Goal: Contribute content: Contribute content

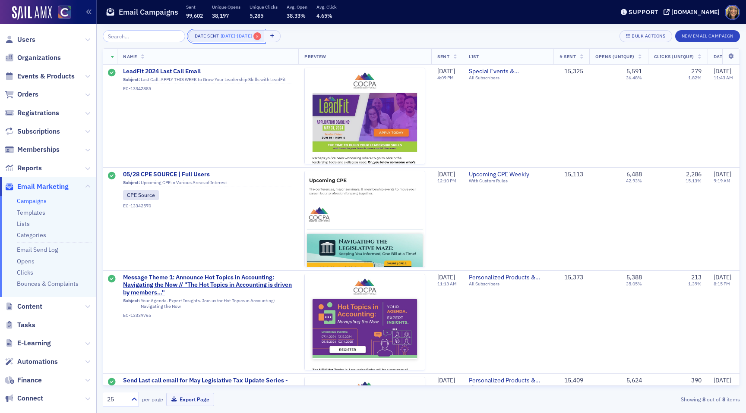
click at [261, 33] on span "×" at bounding box center [257, 36] width 8 height 8
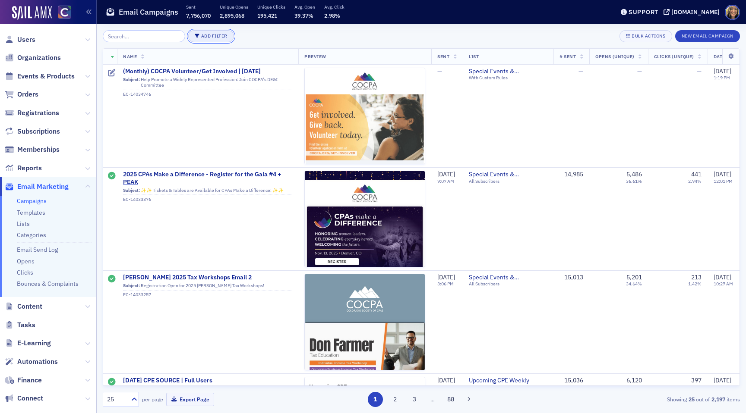
click at [214, 33] on button "Add Filter" at bounding box center [211, 36] width 46 height 12
click at [237, 38] on div "Date Sent" at bounding box center [246, 41] width 32 height 8
select select "8"
select select "2025"
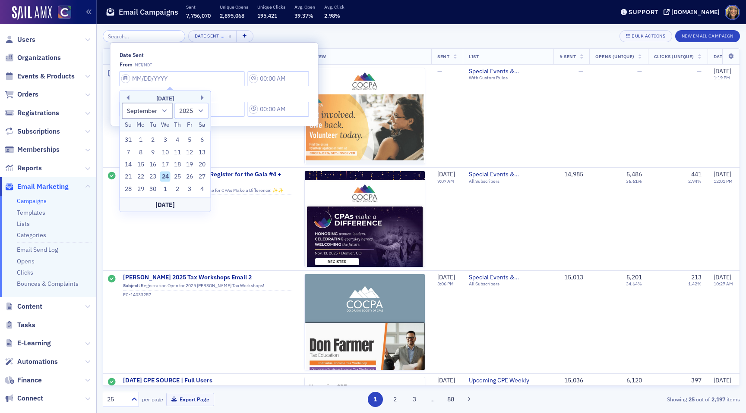
click at [155, 84] on input "Date Sent" at bounding box center [182, 78] width 125 height 15
click at [157, 165] on div "16" at bounding box center [153, 165] width 10 height 10
type input "09/16/2025"
type input "9:00 AM"
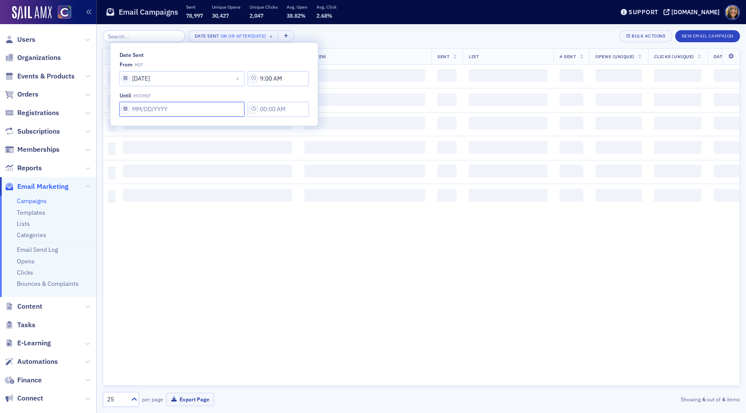
click at [145, 112] on input "Date Sent" at bounding box center [182, 109] width 125 height 15
select select "8"
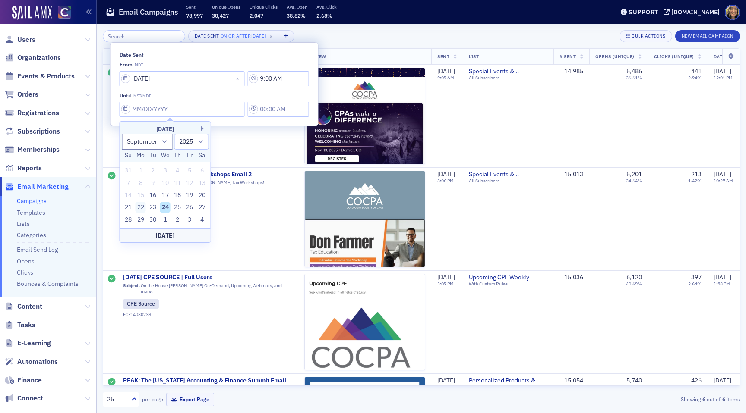
click at [138, 209] on div "22" at bounding box center [141, 207] width 10 height 10
type input "09/22/2025"
type input "9:00 AM"
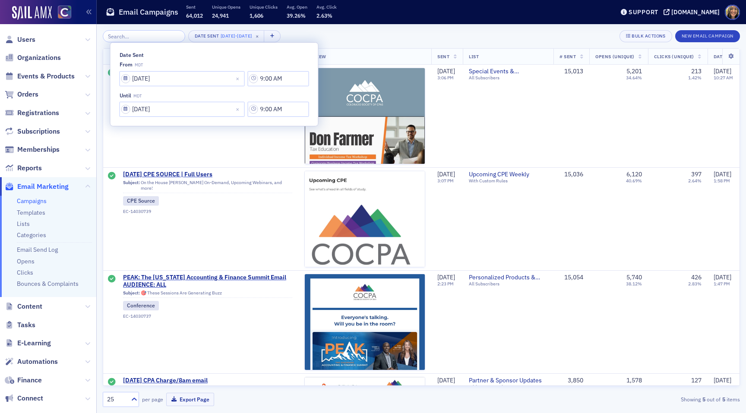
click at [350, 30] on div "Date Sent 9/16/2025 - 9/22/2025 × Bulk Actions New Email Campaign" at bounding box center [421, 36] width 637 height 12
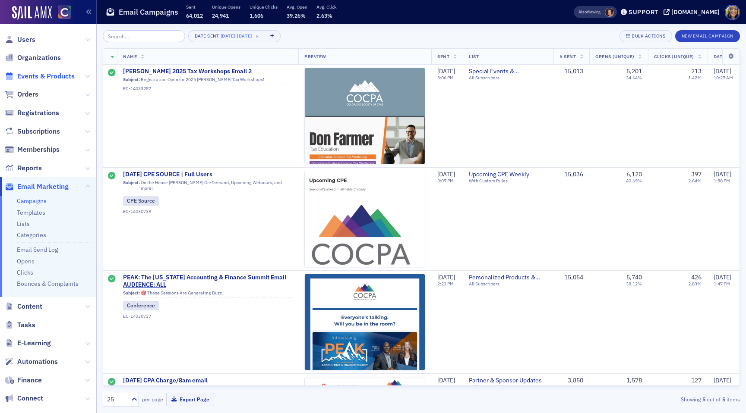
click at [43, 79] on span "Events & Products" at bounding box center [45, 76] width 57 height 9
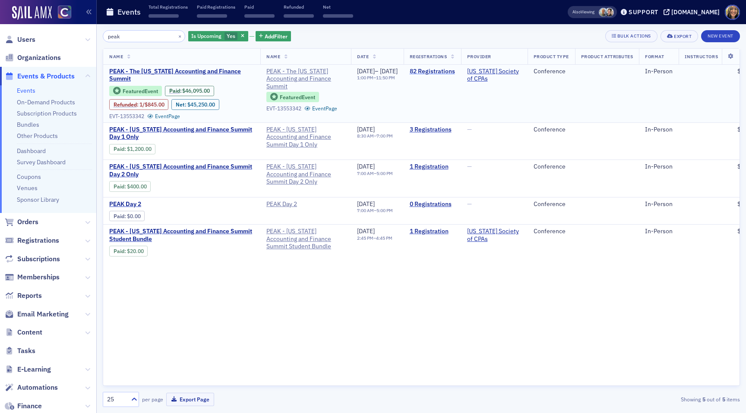
type input "peak"
click at [455, 69] on link "82 Registrations" at bounding box center [432, 72] width 45 height 8
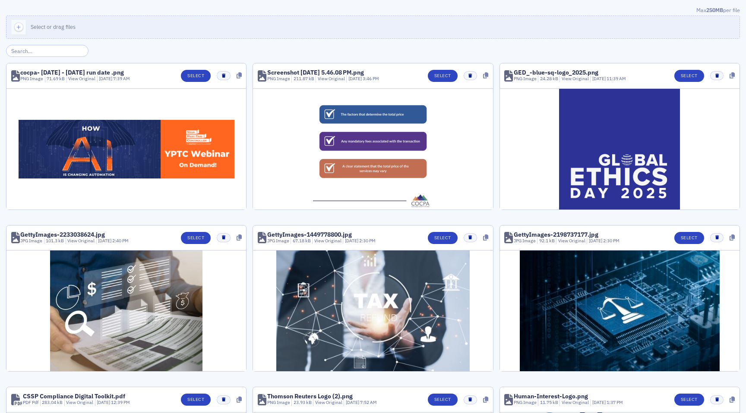
click at [28, 53] on input "search" at bounding box center [47, 51] width 82 height 12
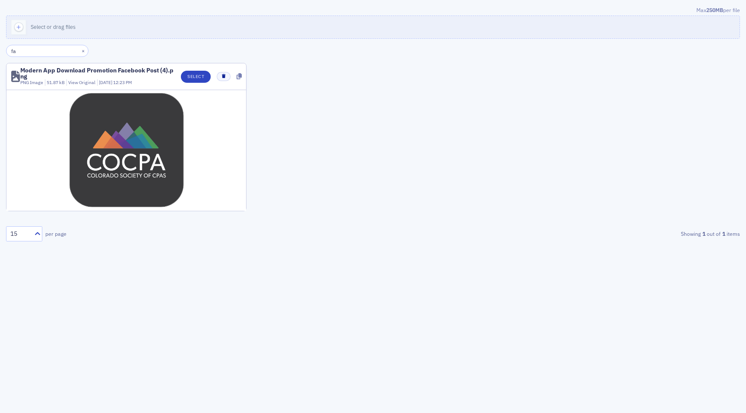
type input "f"
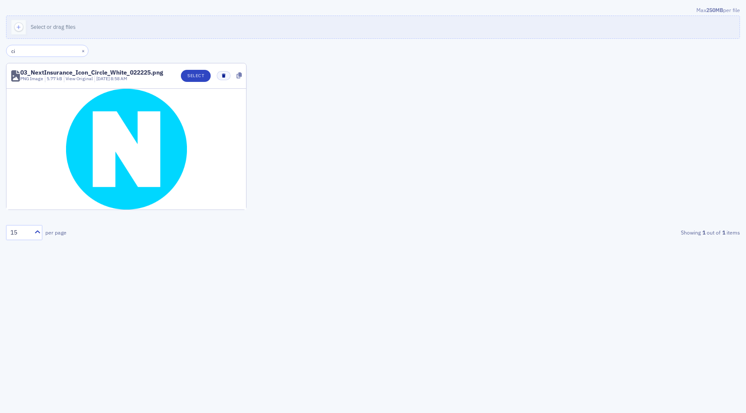
type input "c"
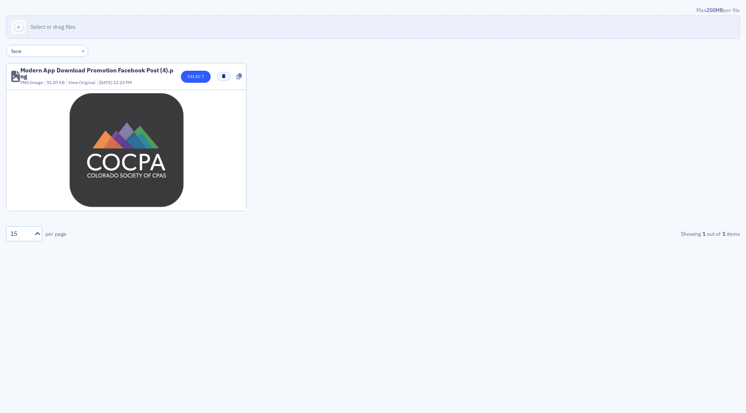
type input "face"
click at [202, 73] on button "Select" at bounding box center [196, 77] width 30 height 12
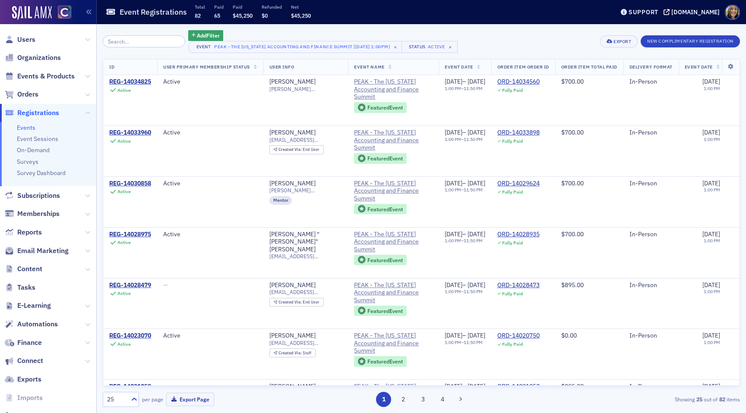
click at [43, 121] on span "Registrations" at bounding box center [48, 113] width 96 height 19
click at [32, 123] on ul "Events Event Sessions On-Demand Surveys Survey Dashboard" at bounding box center [48, 154] width 96 height 64
click at [32, 127] on link "Events" at bounding box center [26, 128] width 19 height 8
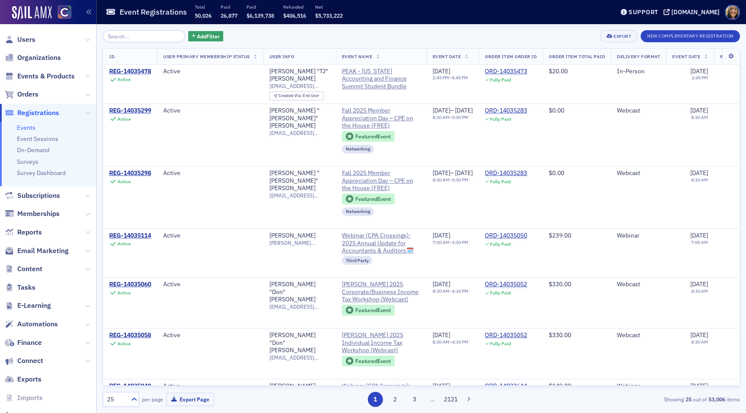
click at [40, 263] on span "Content" at bounding box center [48, 269] width 96 height 19
click at [30, 274] on span "Content" at bounding box center [48, 269] width 96 height 19
click at [29, 270] on span "Content" at bounding box center [29, 269] width 25 height 9
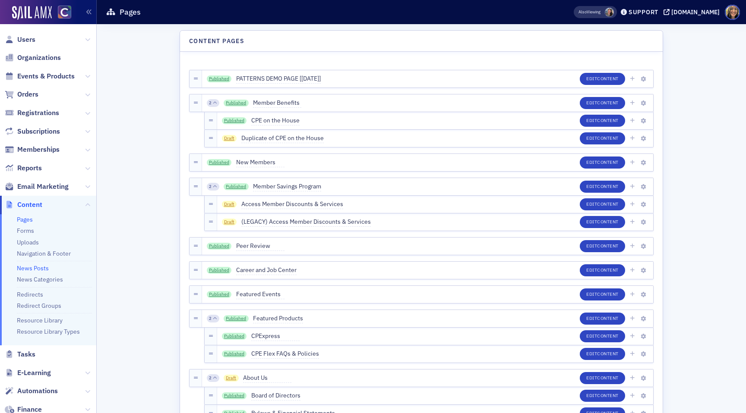
click at [30, 268] on link "News Posts" at bounding box center [33, 269] width 32 height 8
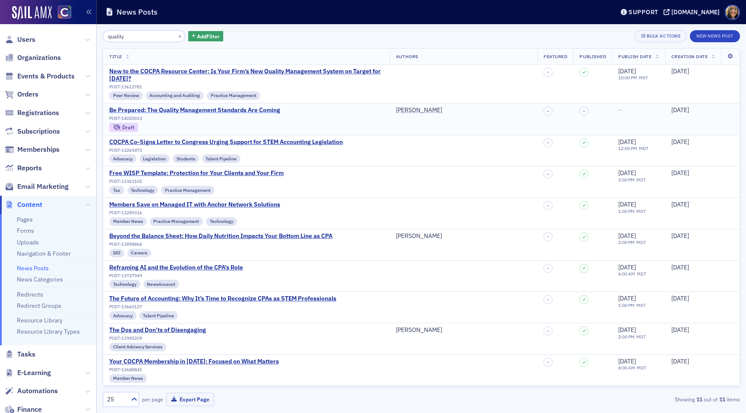
type input "quality"
click at [248, 107] on div "Be Prepared: The Quality Management Standards Are Coming" at bounding box center [194, 111] width 171 height 8
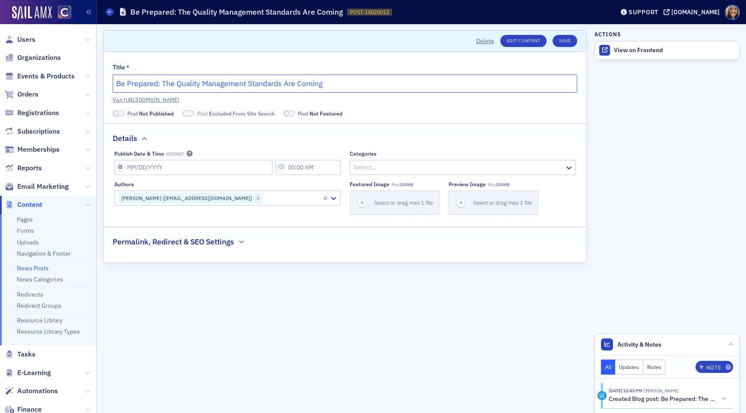
click at [246, 85] on input "Be Prepared: The Quality Management Standards Are Coming" at bounding box center [345, 84] width 464 height 18
paste input "Coming Soon: A Big Shift in Quality Management for CPAs"
type input "Coming Soon: A Big Shift in Quality Management for CPAs"
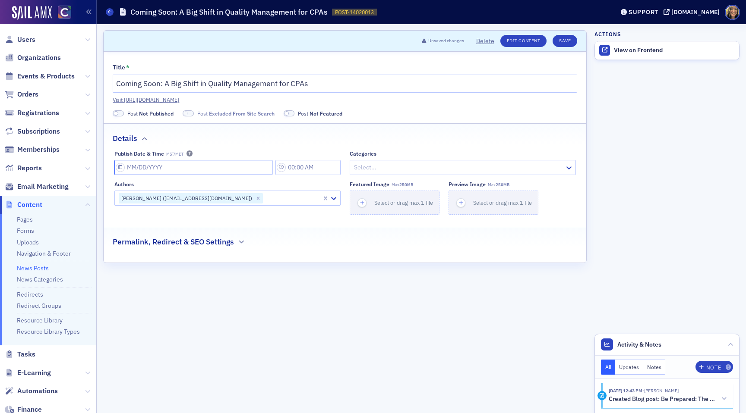
select select "8"
select select "2025"
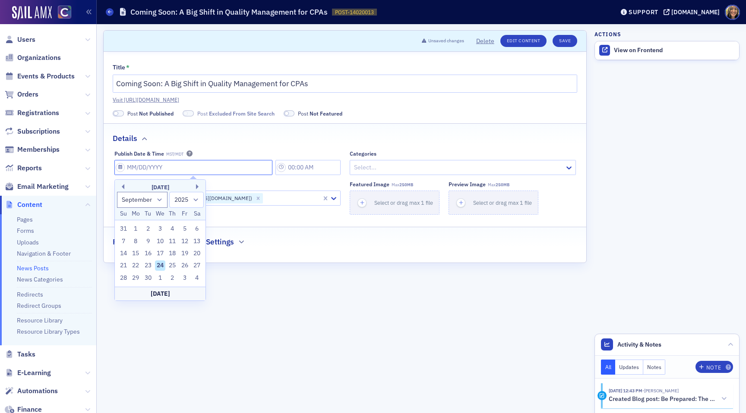
click at [149, 166] on input "Publish Date & Time MST/MDT" at bounding box center [193, 167] width 158 height 15
click at [363, 293] on form "Scroll to Unsaved changes Delete Edit Content Save Title * Coming Soon: A Big S…" at bounding box center [344, 218] width 483 height 377
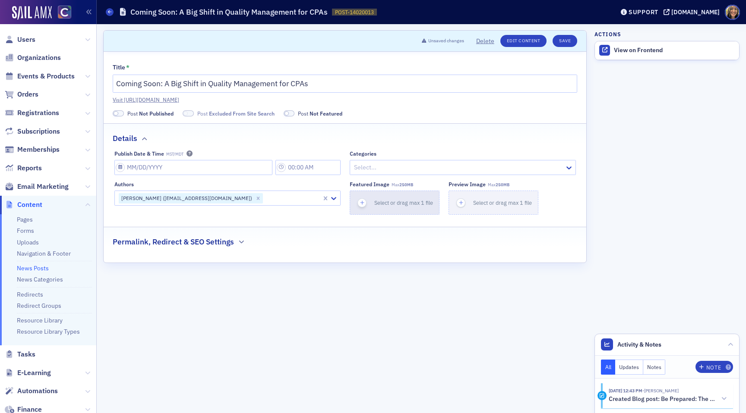
click at [359, 203] on icon "button" at bounding box center [362, 203] width 8 height 8
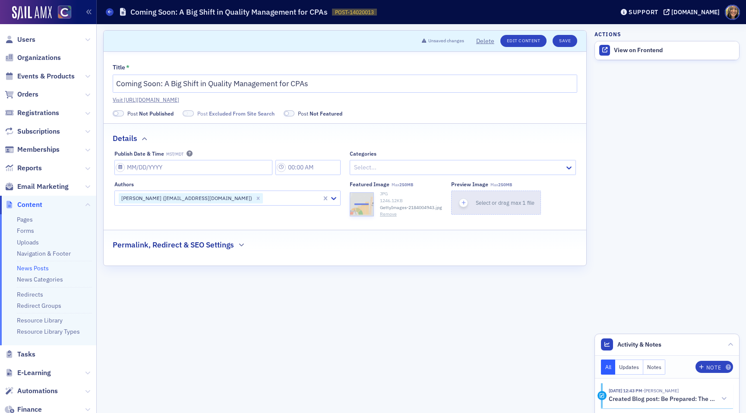
click at [463, 206] on icon "button" at bounding box center [464, 203] width 8 height 8
click at [202, 249] on h2 "Permalink, Redirect & SEO Settings" at bounding box center [173, 245] width 121 height 11
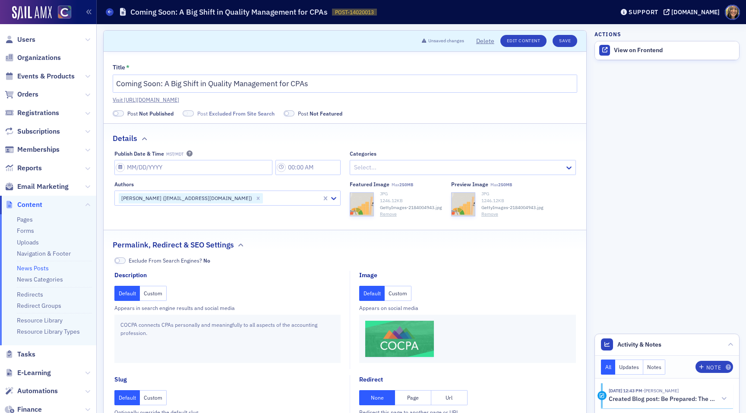
click at [401, 294] on button "Custom" at bounding box center [398, 293] width 27 height 15
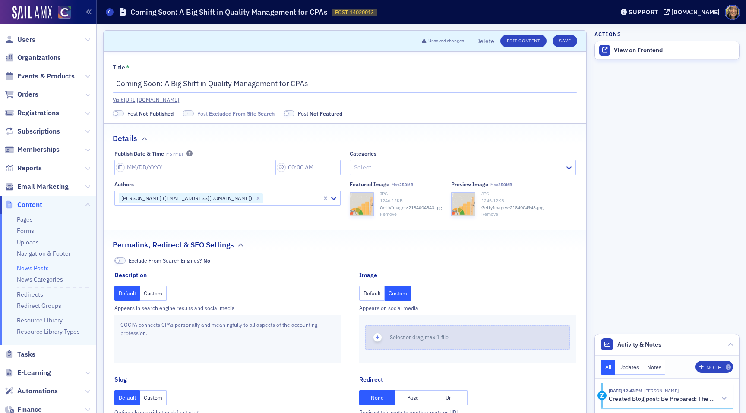
click at [384, 332] on div "button" at bounding box center [378, 337] width 24 height 23
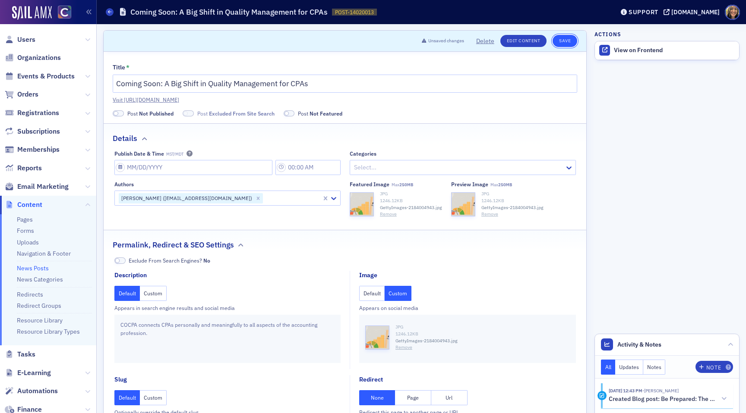
click at [556, 39] on button "Save" at bounding box center [564, 41] width 25 height 12
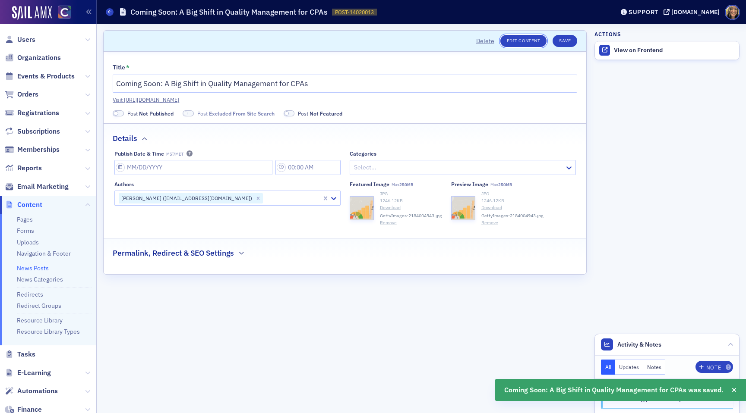
click at [517, 43] on link "Edit Content" at bounding box center [523, 41] width 46 height 12
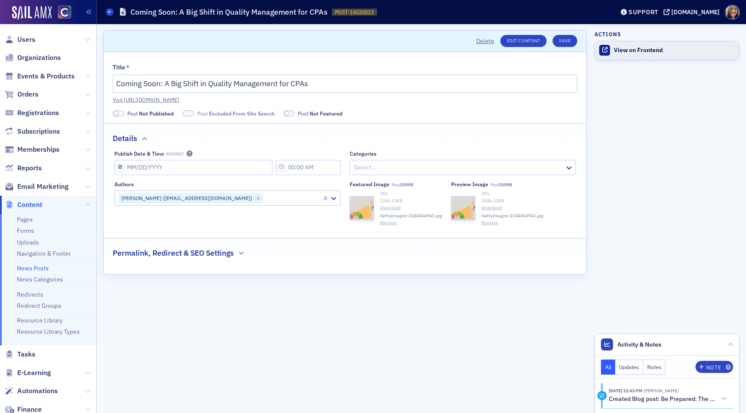
click at [635, 54] on link "View on Frontend" at bounding box center [667, 50] width 144 height 18
click at [141, 166] on input "Publish Date & Time MST/MDT" at bounding box center [193, 167] width 158 height 15
select select "8"
select select "2025"
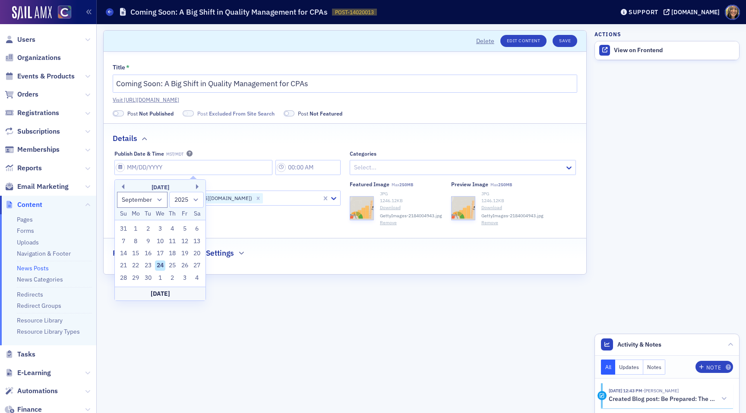
click at [160, 266] on div "24" at bounding box center [160, 266] width 10 height 10
type input "09/24/2025"
type input "10:00 AM"
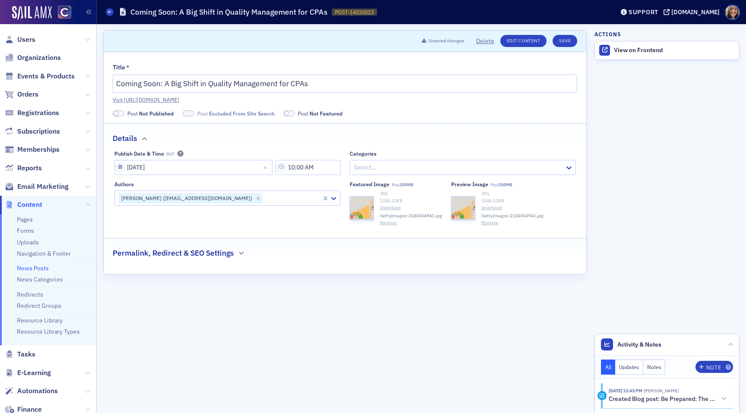
click at [376, 167] on div at bounding box center [458, 167] width 211 height 11
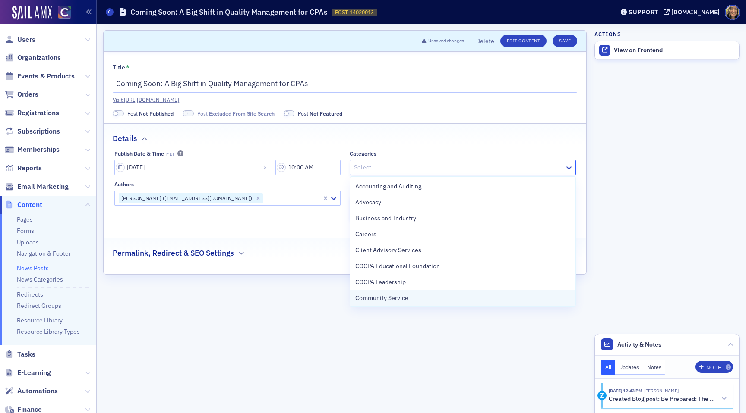
scroll to position [353, 0]
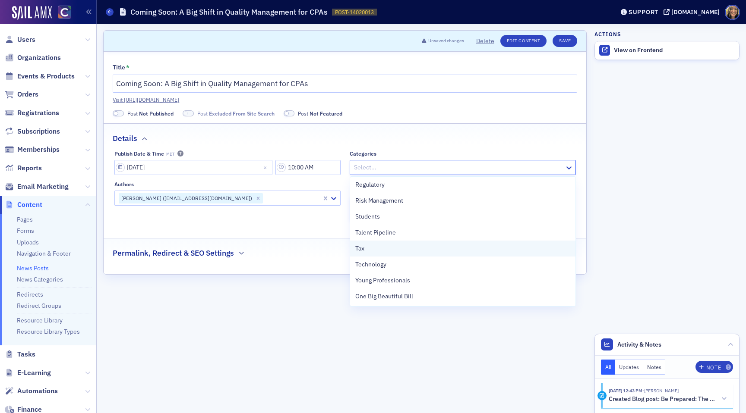
click at [376, 249] on div "Tax" at bounding box center [462, 248] width 215 height 9
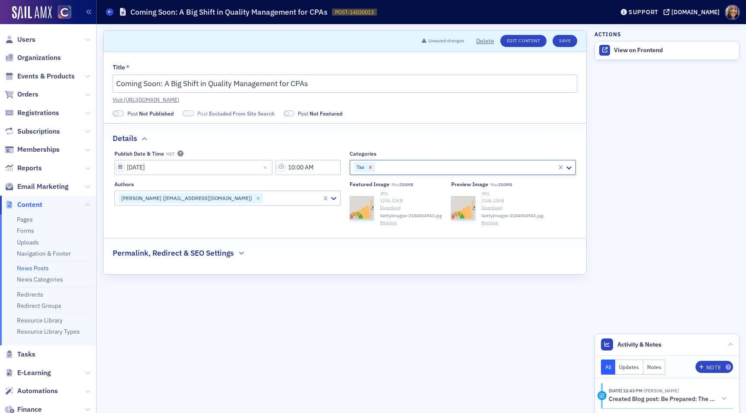
click at [368, 168] on icon "Remove Tax" at bounding box center [370, 167] width 6 height 6
click at [368, 168] on div at bounding box center [458, 167] width 211 height 11
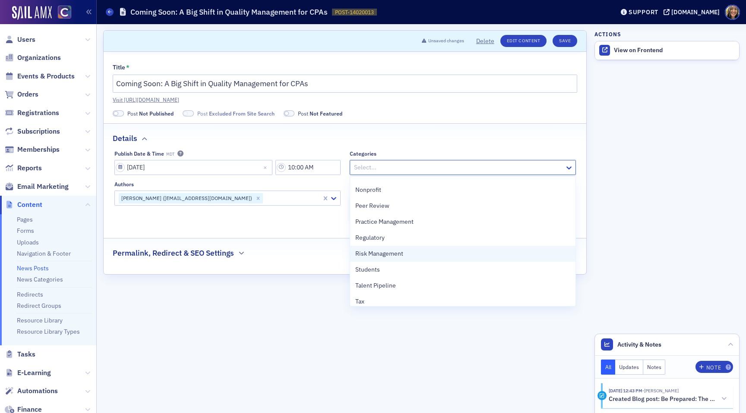
scroll to position [287, 0]
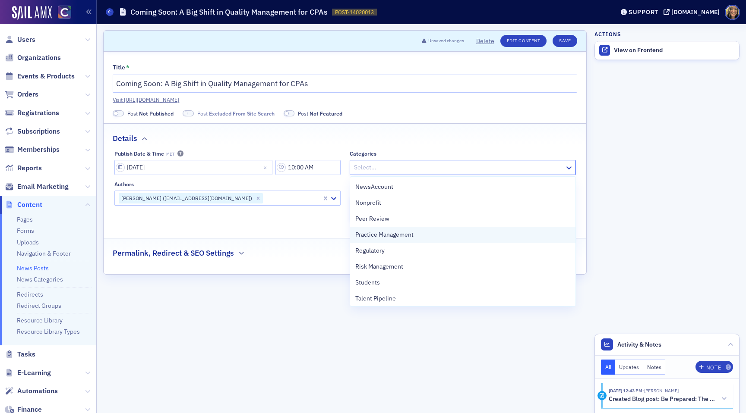
click at [387, 233] on span "Practice Management" at bounding box center [384, 234] width 58 height 9
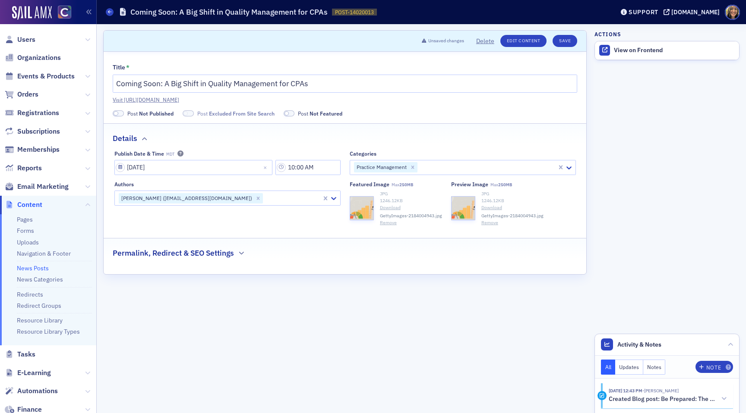
click at [402, 132] on div "Details" at bounding box center [345, 134] width 464 height 20
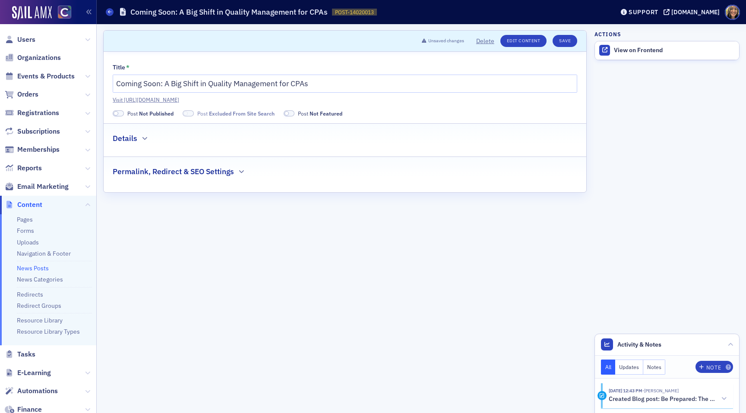
click at [402, 132] on div "Details" at bounding box center [345, 134] width 464 height 20
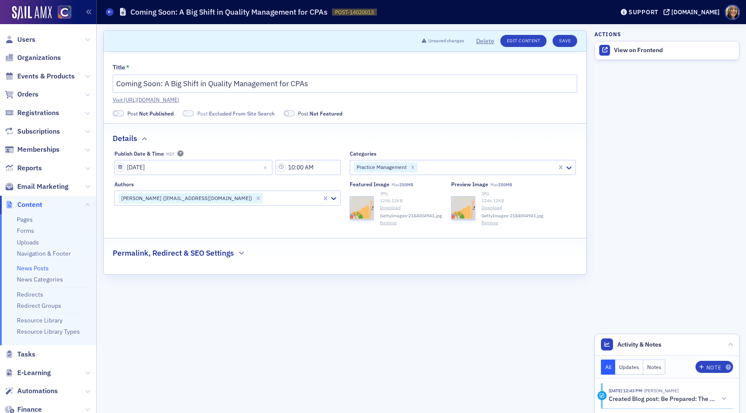
click at [117, 115] on span at bounding box center [116, 113] width 5 height 5
click at [178, 117] on label "Post Excluded From Site Search" at bounding box center [218, 114] width 92 height 8
click at [178, 115] on span at bounding box center [177, 113] width 11 height 6
click at [177, 112] on span at bounding box center [177, 113] width 11 height 6
click at [118, 111] on span at bounding box center [118, 113] width 11 height 6
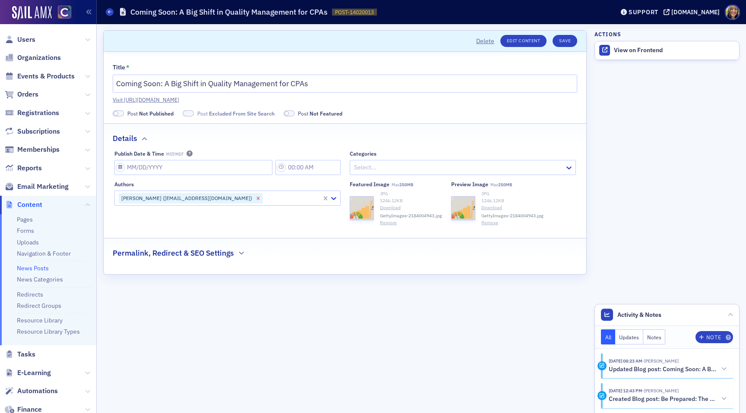
click at [253, 202] on div "Remove Duncan Will (dwill@camico.com)" at bounding box center [257, 198] width 9 height 10
click at [198, 201] on div at bounding box center [223, 198] width 211 height 11
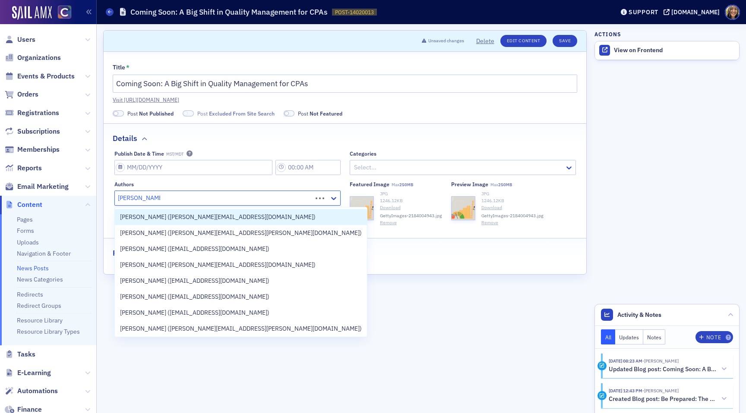
type input "[PERSON_NAME]"
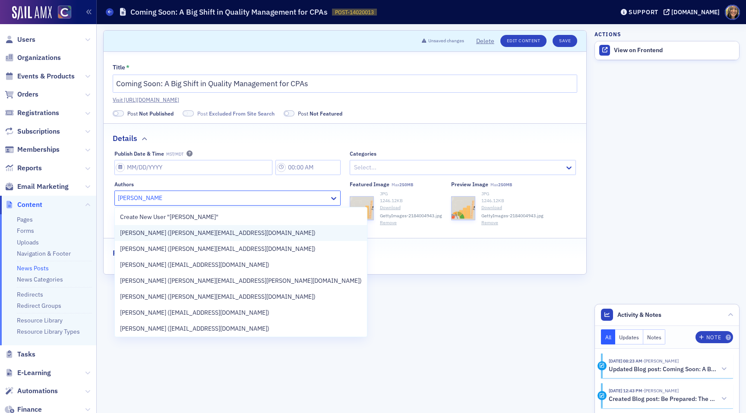
click at [186, 229] on span "[PERSON_NAME] ([PERSON_NAME][EMAIL_ADDRESS][DOMAIN_NAME])" at bounding box center [218, 233] width 196 height 9
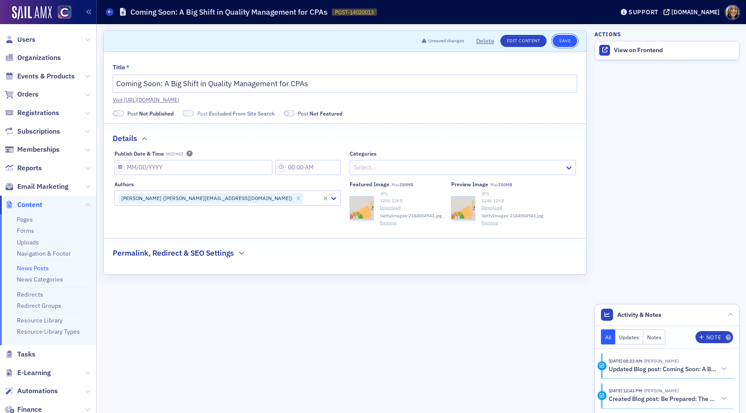
click at [565, 39] on button "Save" at bounding box center [564, 41] width 25 height 12
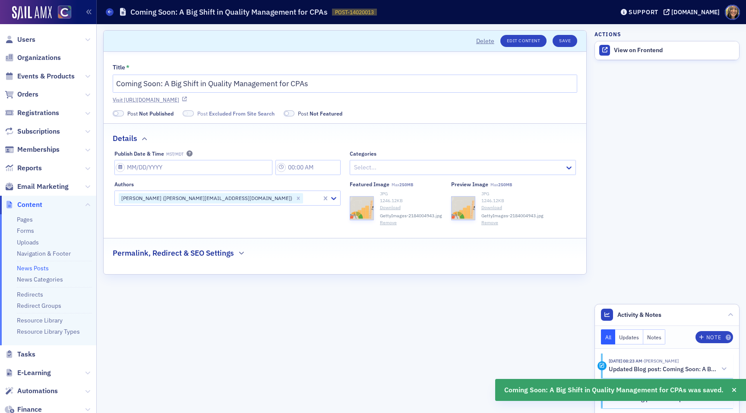
click at [321, 97] on link "Visit https://cocpa.org/news/14020013-be-prepared-the-quality-management-standa…" at bounding box center [345, 100] width 464 height 8
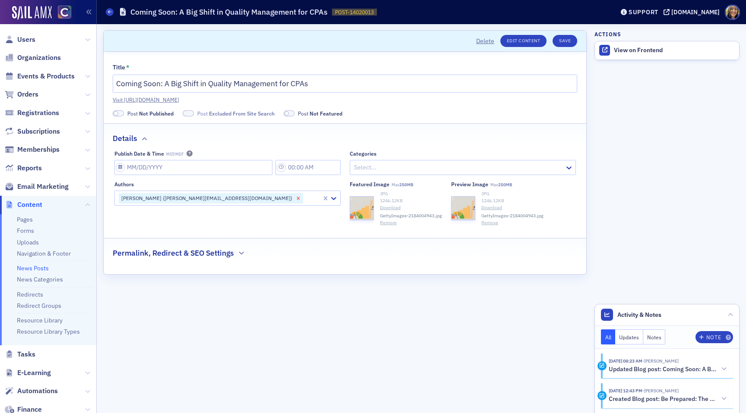
click at [295, 198] on icon "Remove Lauren Standiford (lauren@blueoceanideas.com)" at bounding box center [298, 199] width 6 height 6
type input "duncan will"
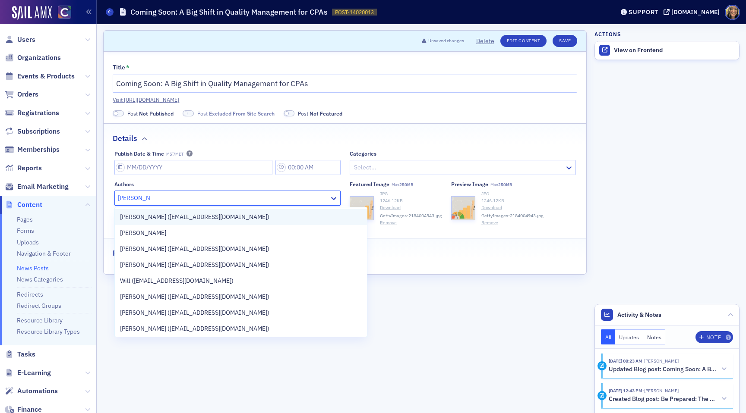
click at [195, 214] on span "Duncan Will (dwill@camico.com)" at bounding box center [194, 217] width 149 height 9
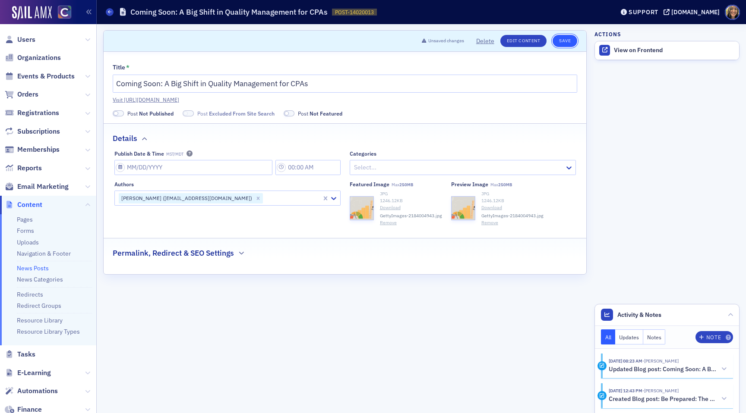
click at [558, 43] on button "Save" at bounding box center [564, 41] width 25 height 12
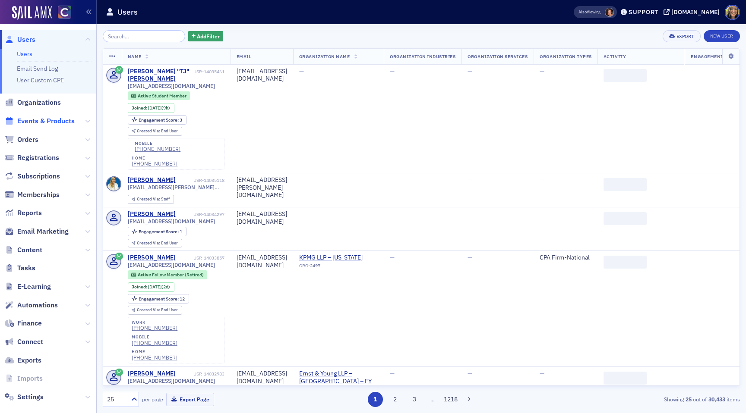
click at [49, 117] on span "Events & Products" at bounding box center [45, 121] width 57 height 9
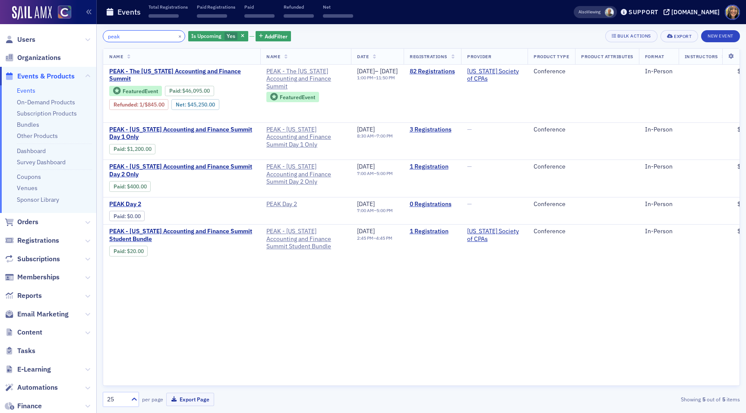
type input "peak"
